Goal: Complete application form: Complete application form

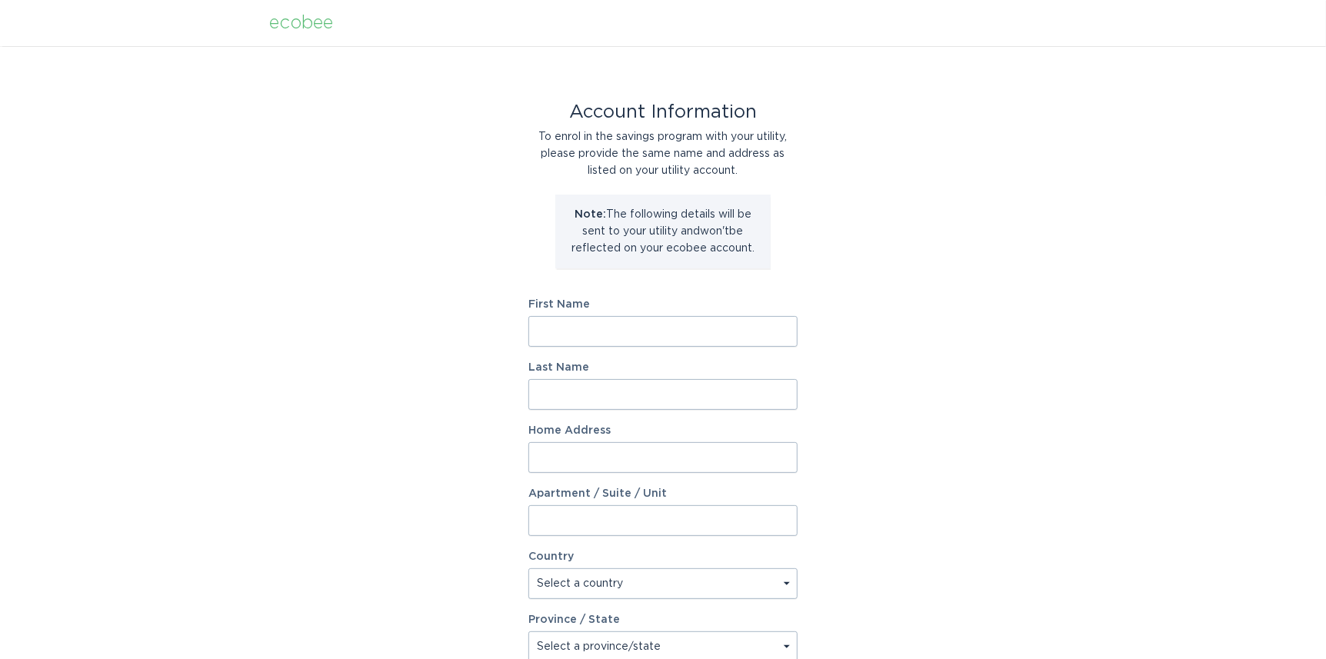
click at [625, 337] on input "First Name" at bounding box center [662, 331] width 269 height 31
type input "Geraldine"
type input "Conway"
type input "2124 Golden west Lane"
select select "US"
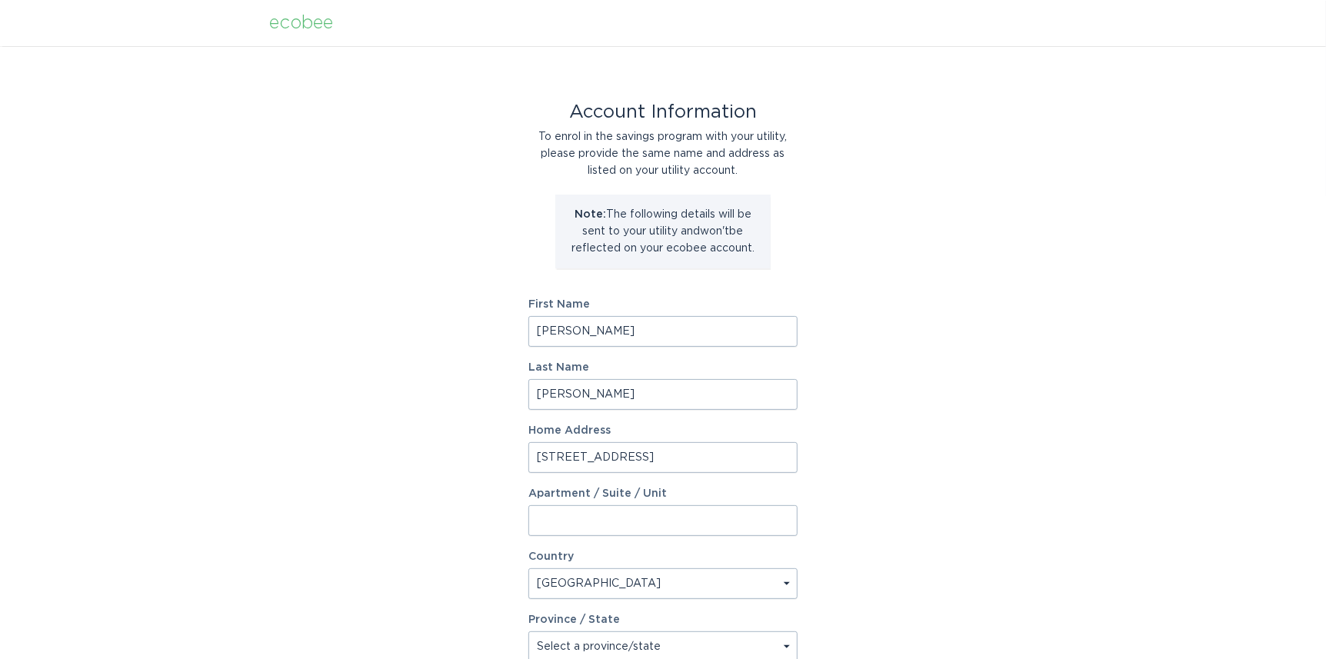
type input "Modesto"
type input "95350"
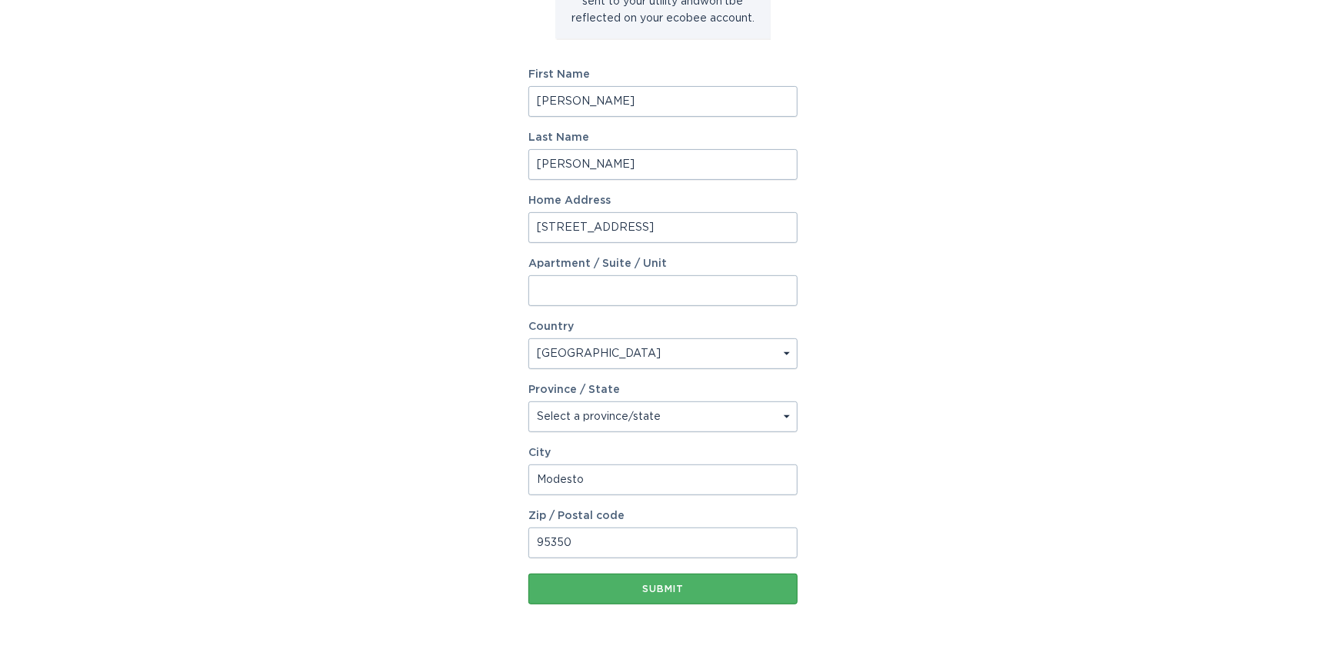
click at [652, 592] on div "Submit" at bounding box center [663, 589] width 254 height 9
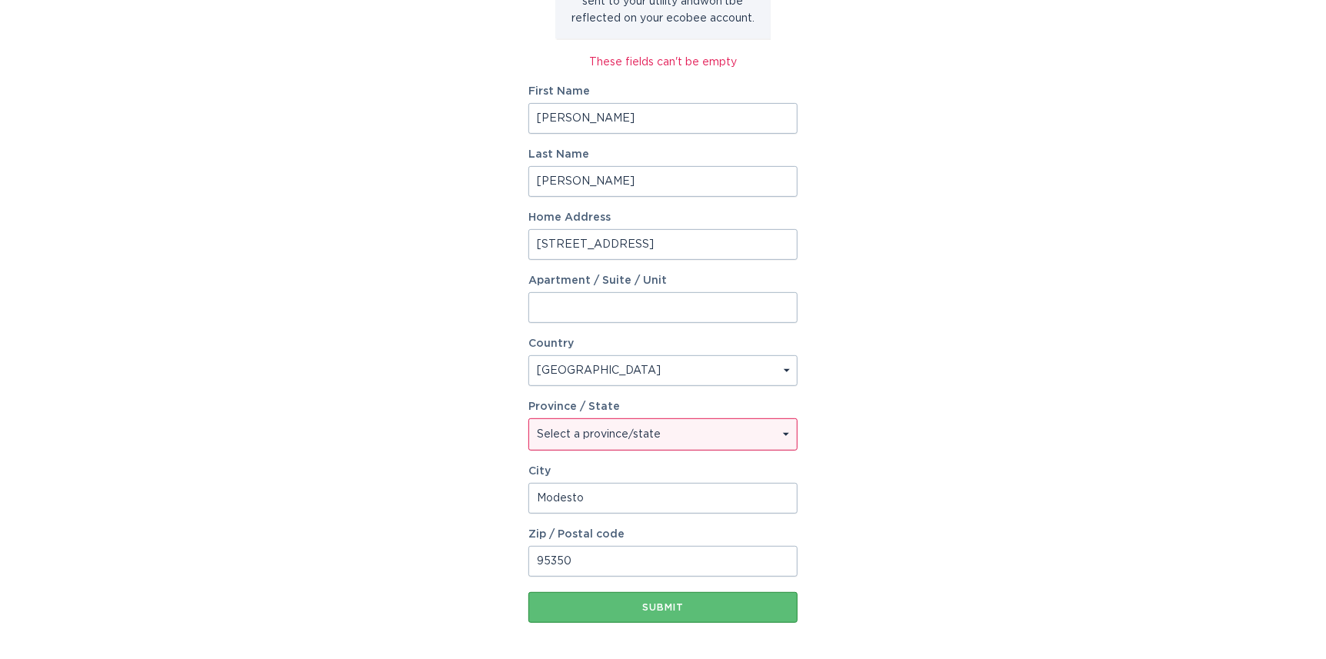
click at [784, 435] on select "Select a province/state Alabama Alaska American Samoa Arizona Arkansas Californ…" at bounding box center [663, 434] width 268 height 31
select select "CA"
click at [529, 419] on select "Select a province/state Alabama Alaska American Samoa Arizona Arkansas Californ…" at bounding box center [663, 434] width 268 height 31
click at [666, 603] on div "Submit" at bounding box center [663, 607] width 254 height 9
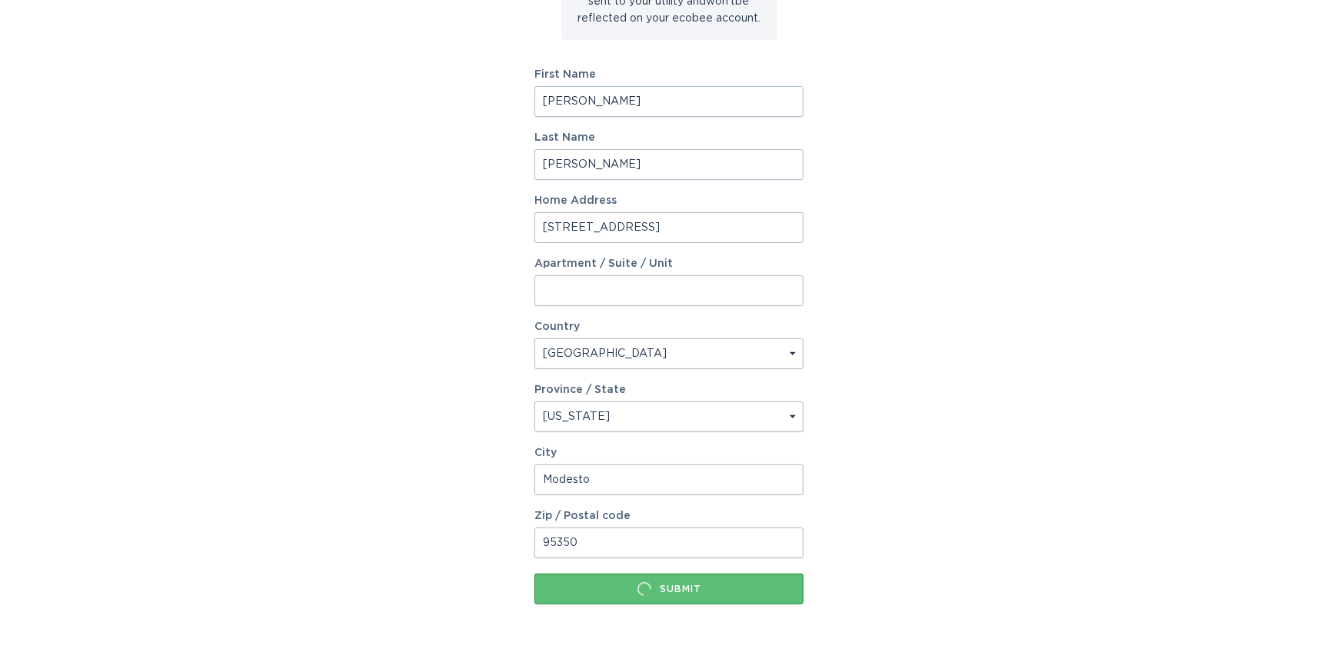
scroll to position [0, 0]
